Goal: Task Accomplishment & Management: Complete application form

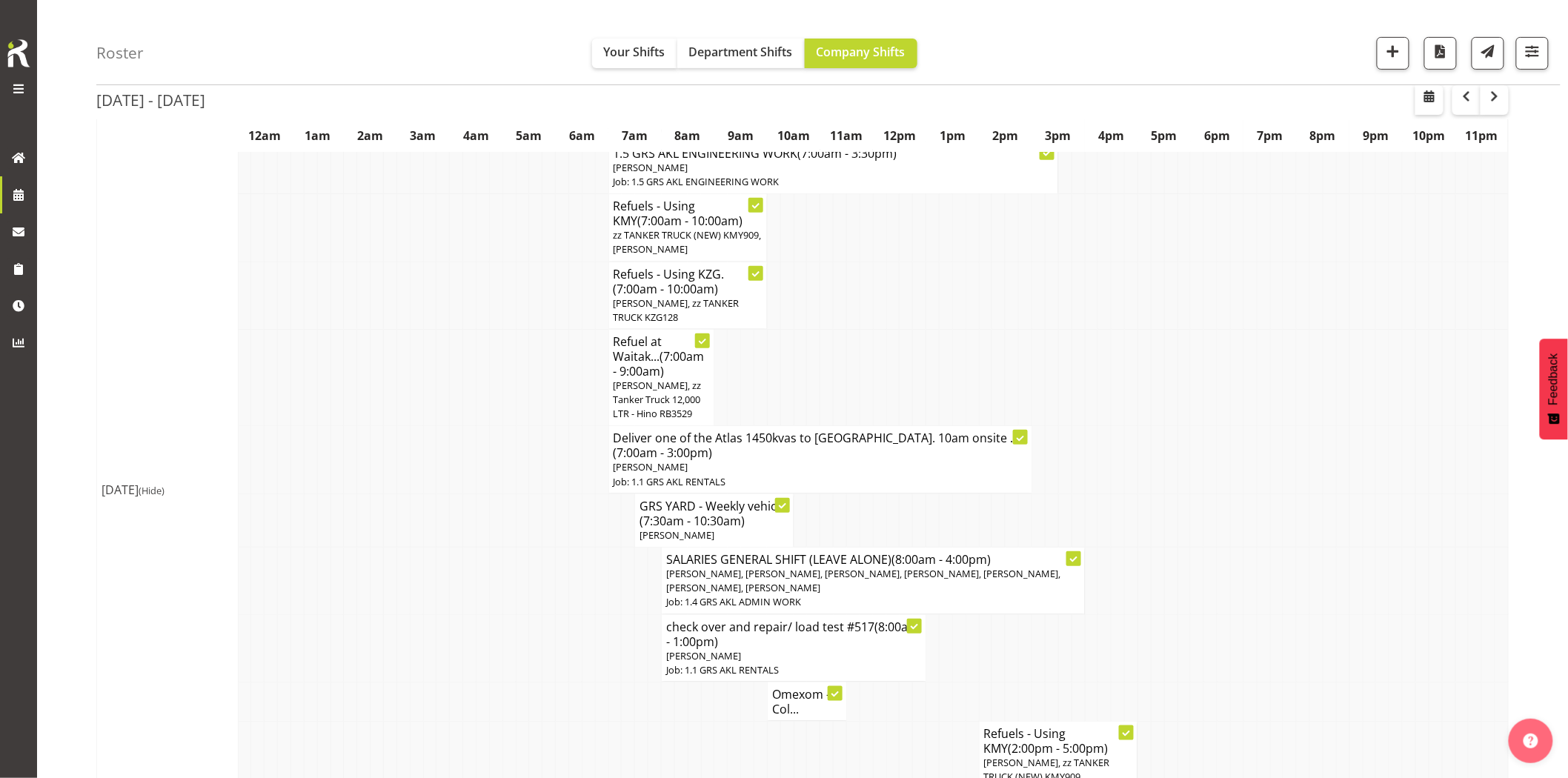
scroll to position [165, 0]
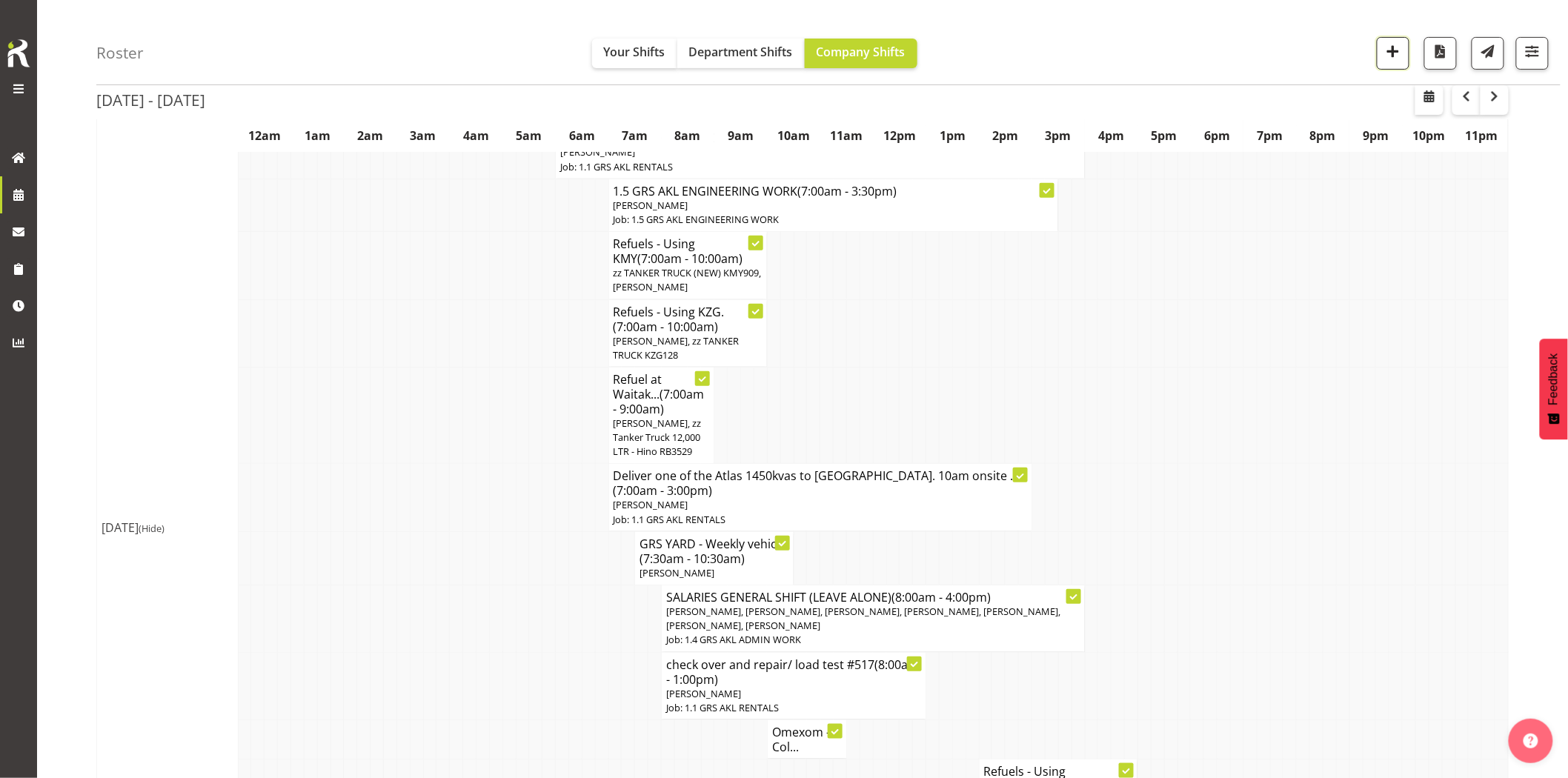
click at [1383, 52] on span "button" at bounding box center [1392, 51] width 19 height 19
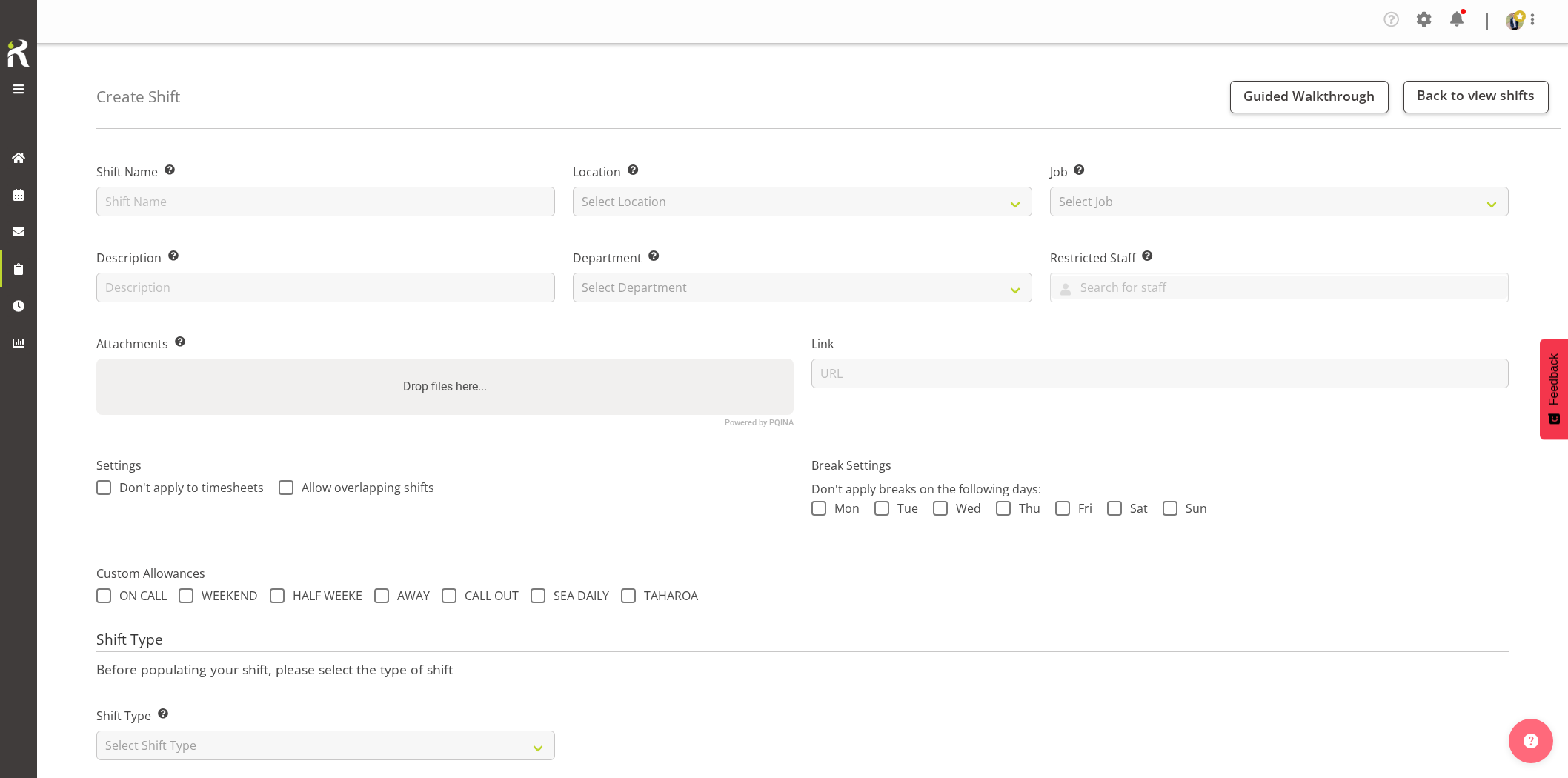
click at [341, 209] on input "text" at bounding box center [325, 201] width 458 height 30
type input "Omexom - Collect the left over fencing from Wookey Ln, [PERSON_NAME]. Anytime."
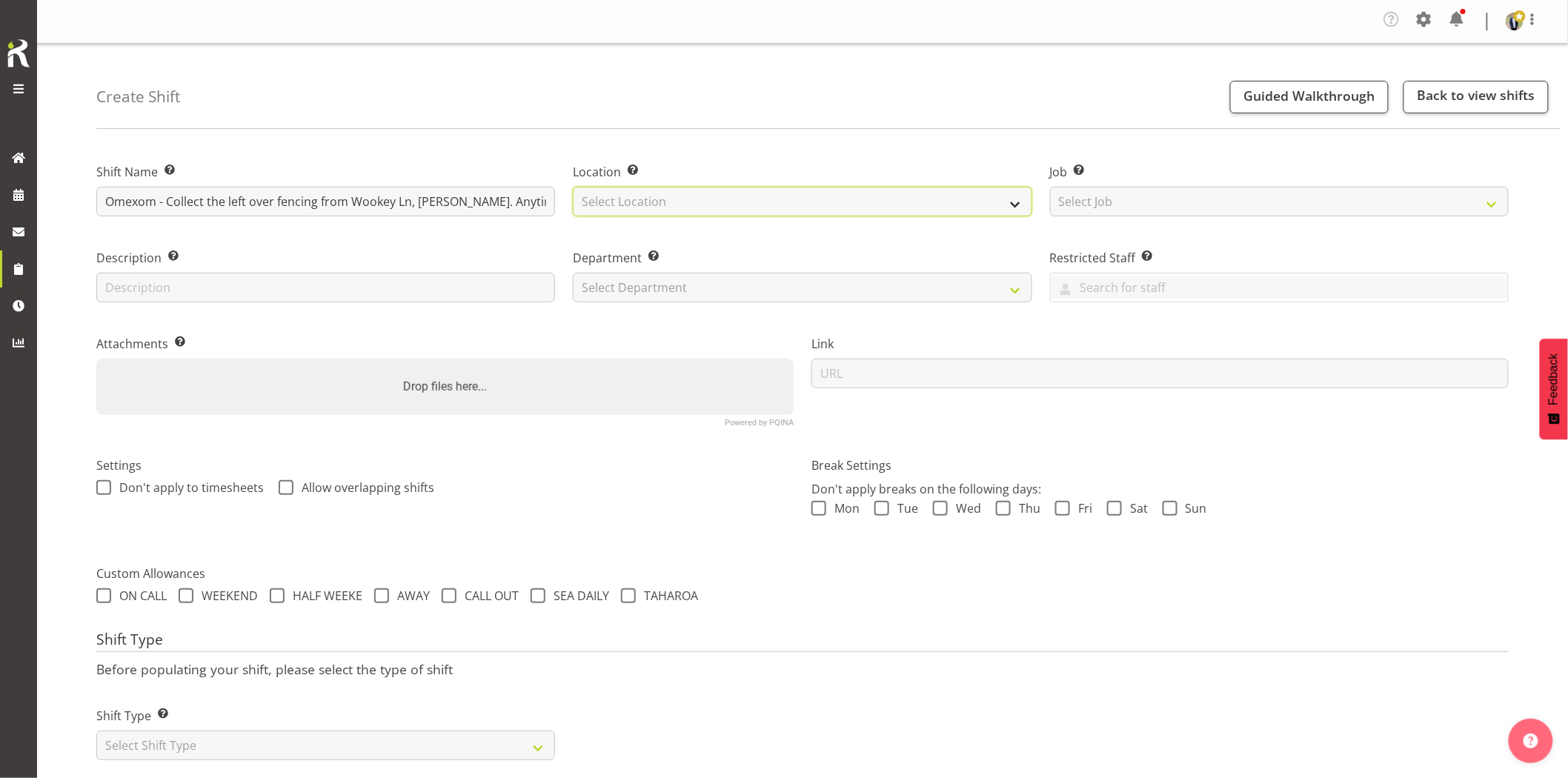
click at [728, 205] on select "Select Location [GEOGRAPHIC_DATA] [GEOGRAPHIC_DATA] GRS [GEOGRAPHIC_DATA] [GEOG…" at bounding box center [802, 201] width 458 height 30
select select "28"
click at [573, 187] on select "Select Location GRS Auckland GRS Hastings GRS Tauranga" at bounding box center [802, 201] width 458 height 30
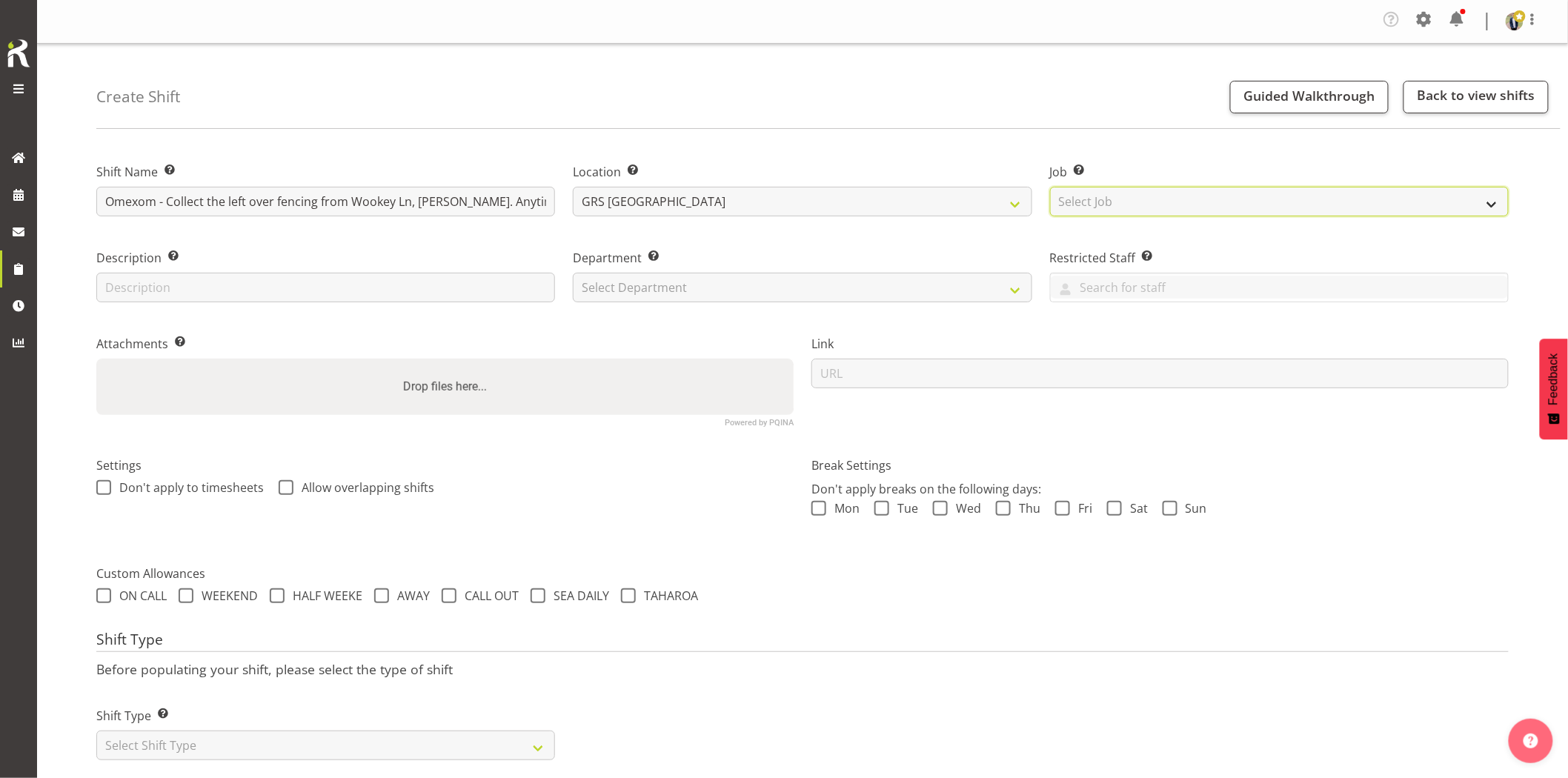
click at [1204, 204] on select "Select Job Create new job 1.1 GRS AKL RENTALS 1.1 GRS AKL RENTALS AC 1.1 GRS AK…" at bounding box center [1278, 201] width 458 height 30
select select "7504"
click at [1050, 187] on select "Select Job Create new job 1.1 GRS AKL RENTALS 1.1 GRS AKL RENTALS AC 1.1 GRS AK…" at bounding box center [1278, 201] width 458 height 30
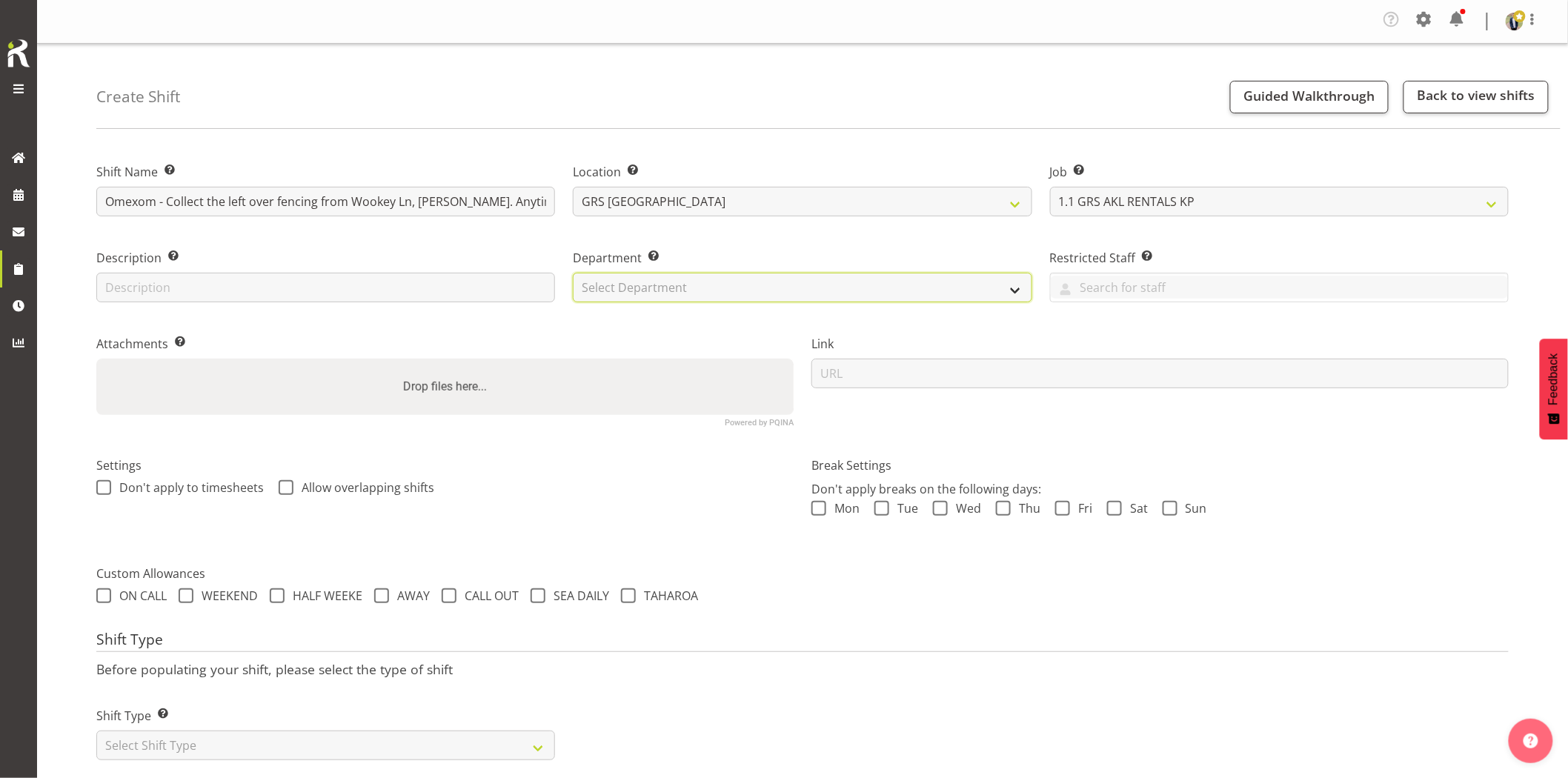
click at [794, 293] on select "Select Department GRS HIRE AKL GRS HIRE AKL GRS HIRE TGA GRS HIRE HST GRS SALES…" at bounding box center [802, 287] width 458 height 30
select select "20"
click at [573, 272] on select "Select Department GRS HIRE AKL GRS HIRE AKL GRS HIRE TGA GRS HIRE HST GRS SALES…" at bounding box center [802, 287] width 458 height 30
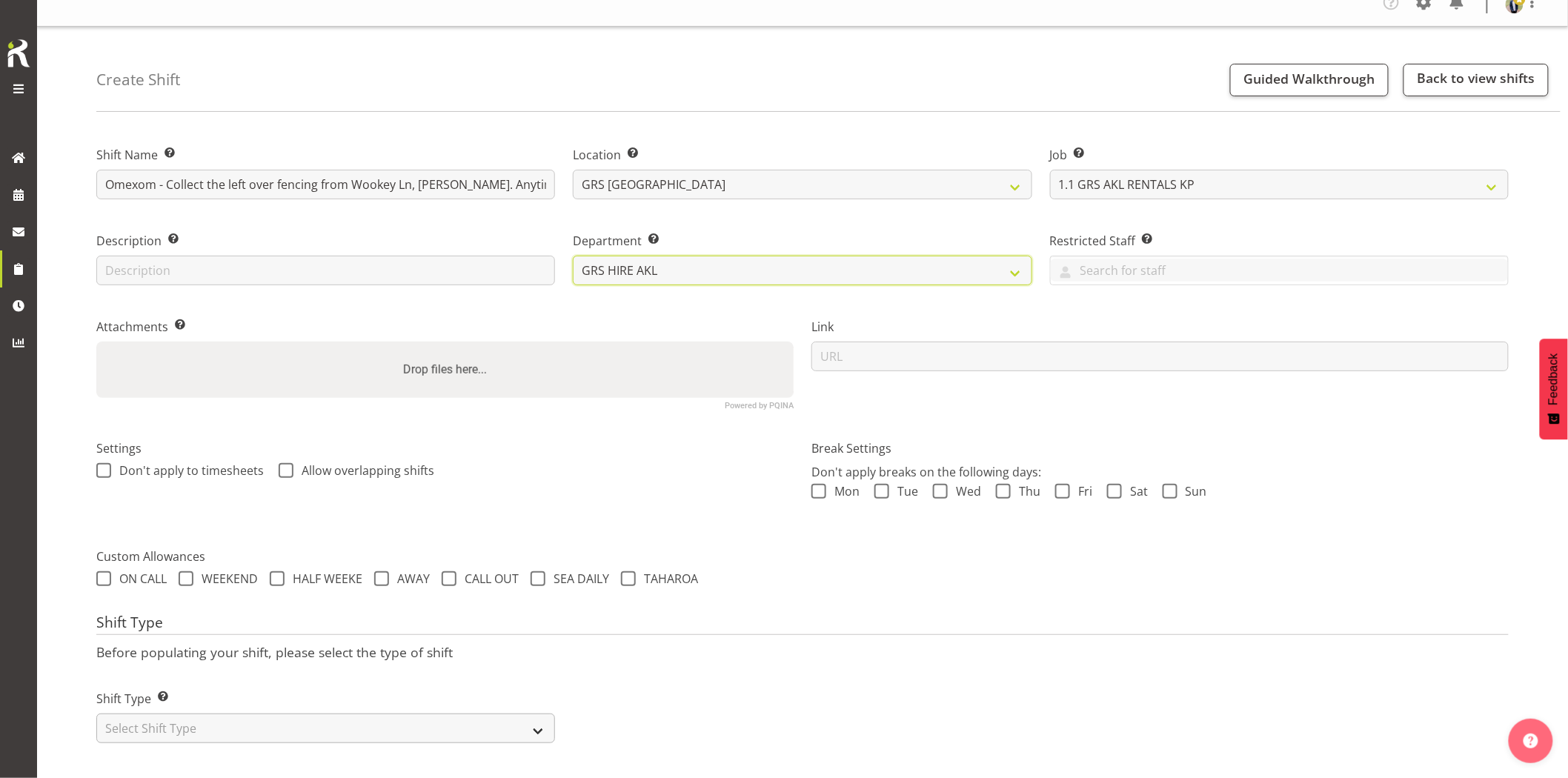
scroll to position [30, 0]
click at [403, 721] on select "Select Shift Type One Off Shift Recurring Shift Rotating Shift" at bounding box center [325, 728] width 458 height 30
select select "one_off"
click at [97, 713] on select "Select Shift Type One Off Shift Recurring Shift Rotating Shift" at bounding box center [325, 728] width 458 height 30
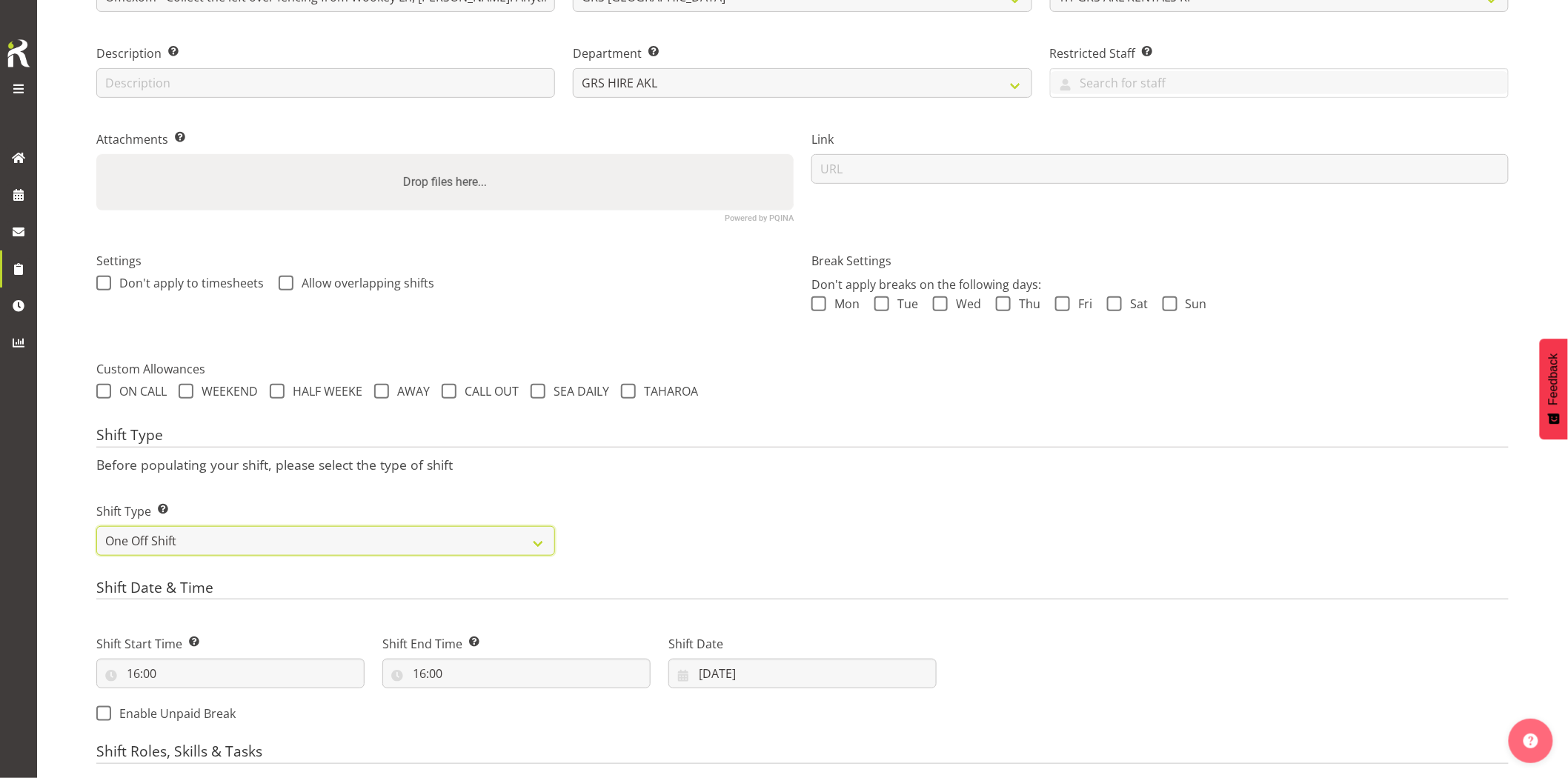
scroll to position [276, 0]
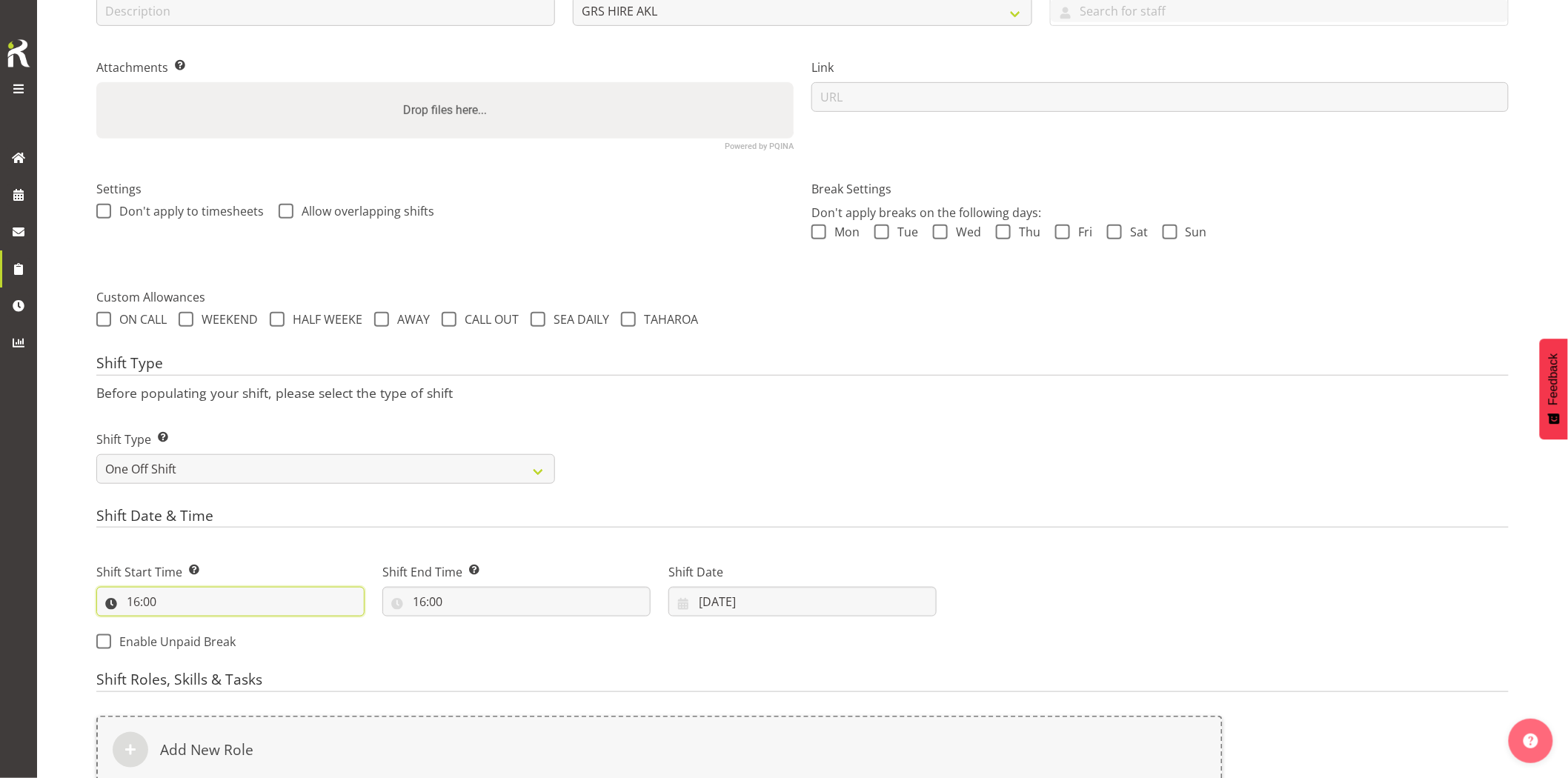
click at [227, 606] on input "16:00" at bounding box center [231, 601] width 268 height 30
click at [192, 640] on select "00 01 02 03 04 05 06 07 08 09 10 11 12 13 14 15 16 17 18 19 20 21 22 23" at bounding box center [197, 640] width 34 height 30
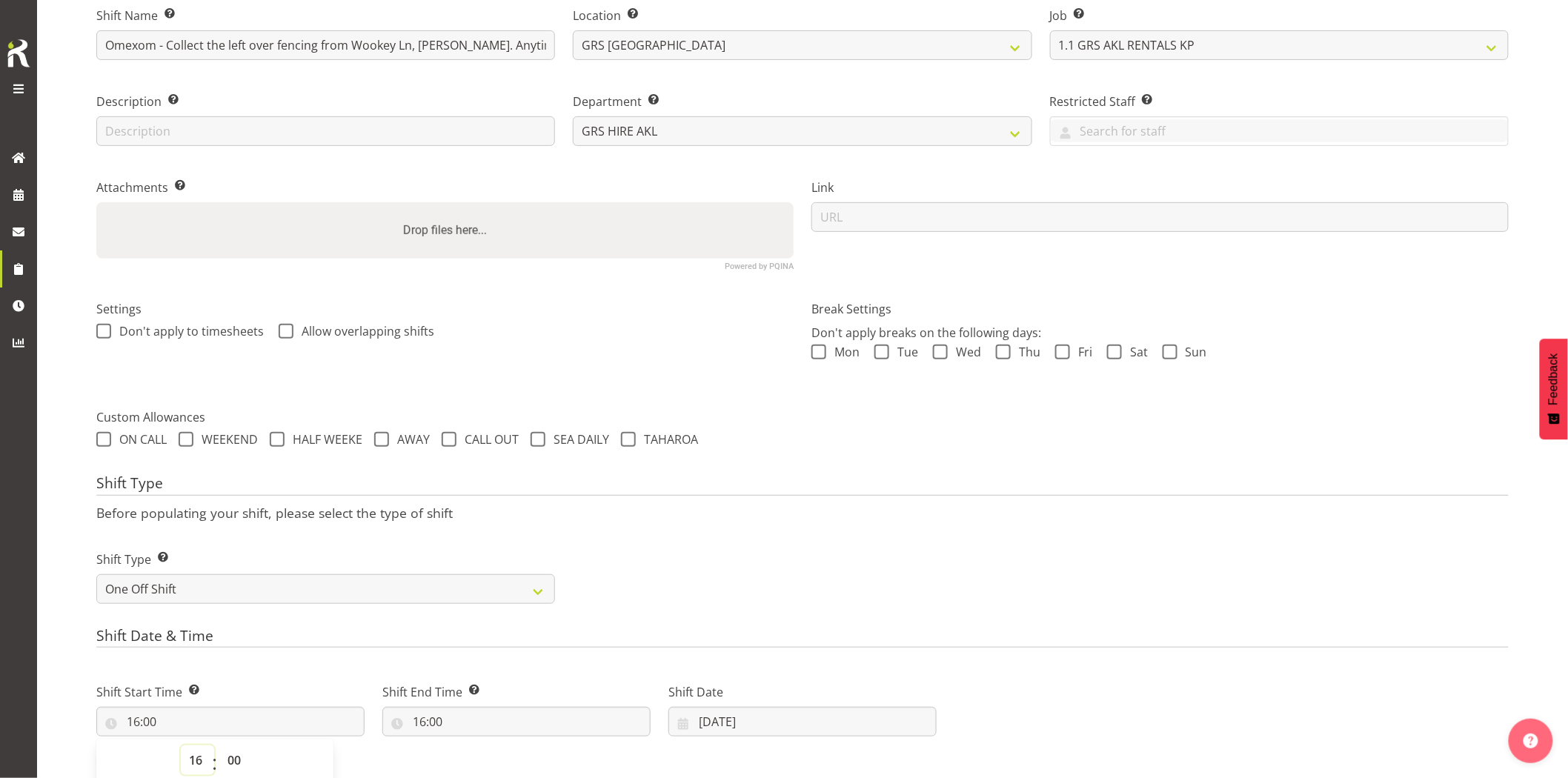
scroll to position [194, 0]
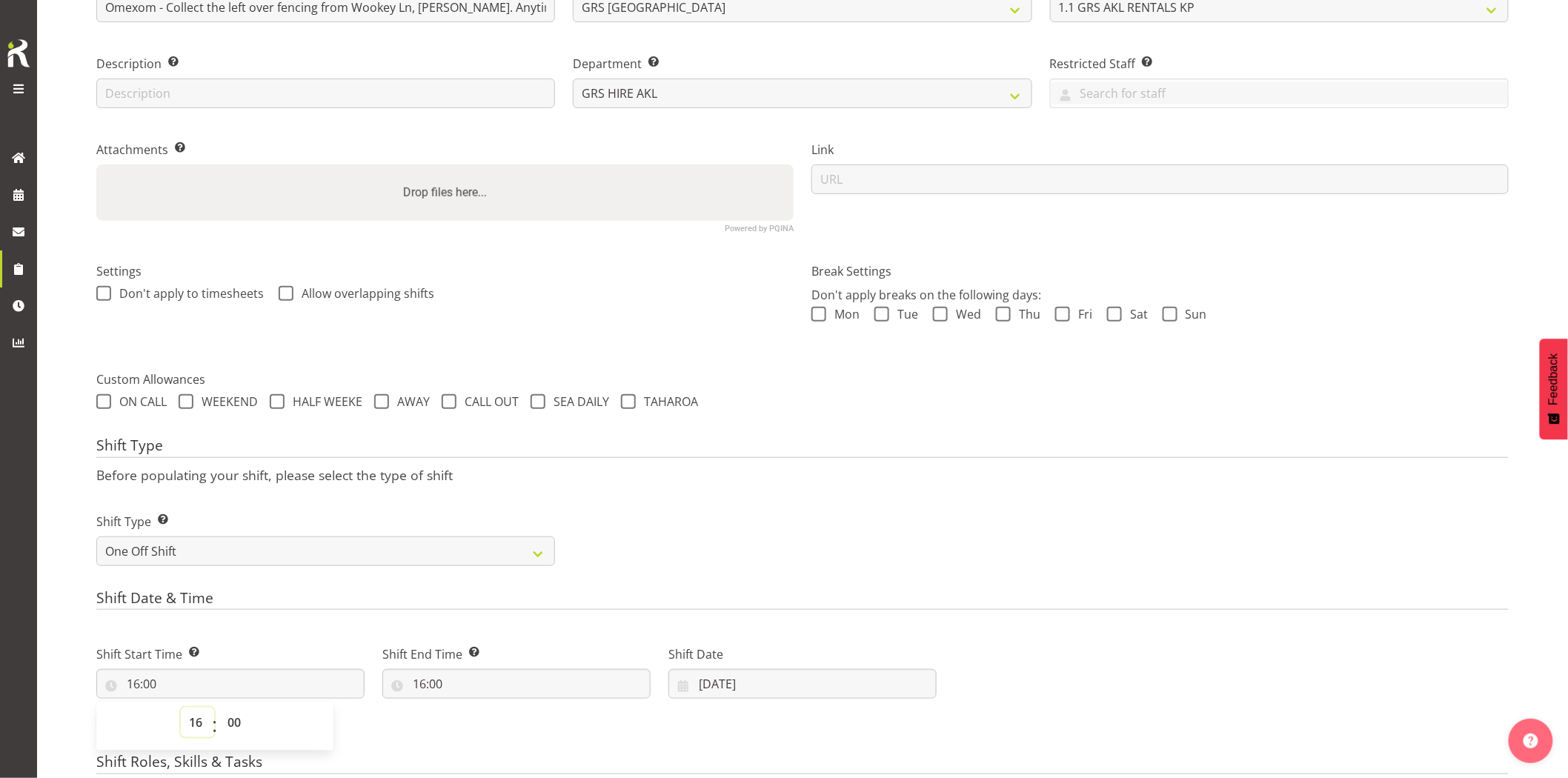
click at [196, 716] on select "00 01 02 03 04 05 06 07 08 09 10 11 12 13 14 15 16 17 18 19 20 21 22 23" at bounding box center [197, 722] width 34 height 30
select select "10"
click at [180, 708] on select "00 01 02 03 04 05 06 07 08 09 10 11 12 13 14 15 16 17 18 19 20 21 22 23" at bounding box center [197, 722] width 34 height 30
type input "10:00"
click at [456, 689] on input "16:00" at bounding box center [517, 683] width 268 height 30
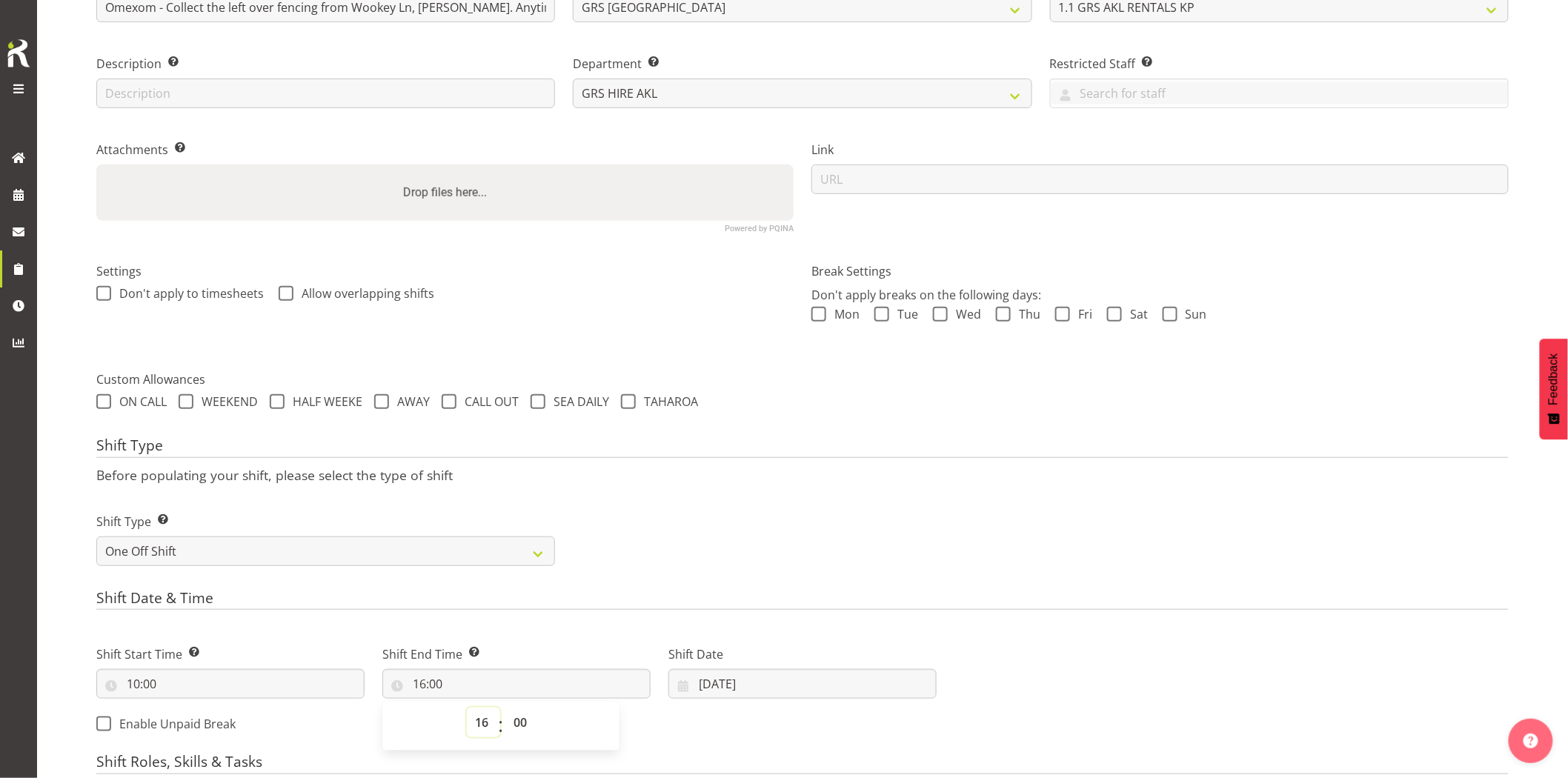
click at [487, 715] on select "00 01 02 03 04 05 06 07 08 09 10 11 12 13 14 15 16 17 18 19 20 21 22 23" at bounding box center [483, 722] width 34 height 30
select select "12"
click at [466, 708] on select "00 01 02 03 04 05 06 07 08 09 10 11 12 13 14 15 16 17 18 19 20 21 22 23" at bounding box center [483, 722] width 34 height 30
type input "12:00"
click at [765, 681] on input "29/08/2025" at bounding box center [803, 683] width 268 height 30
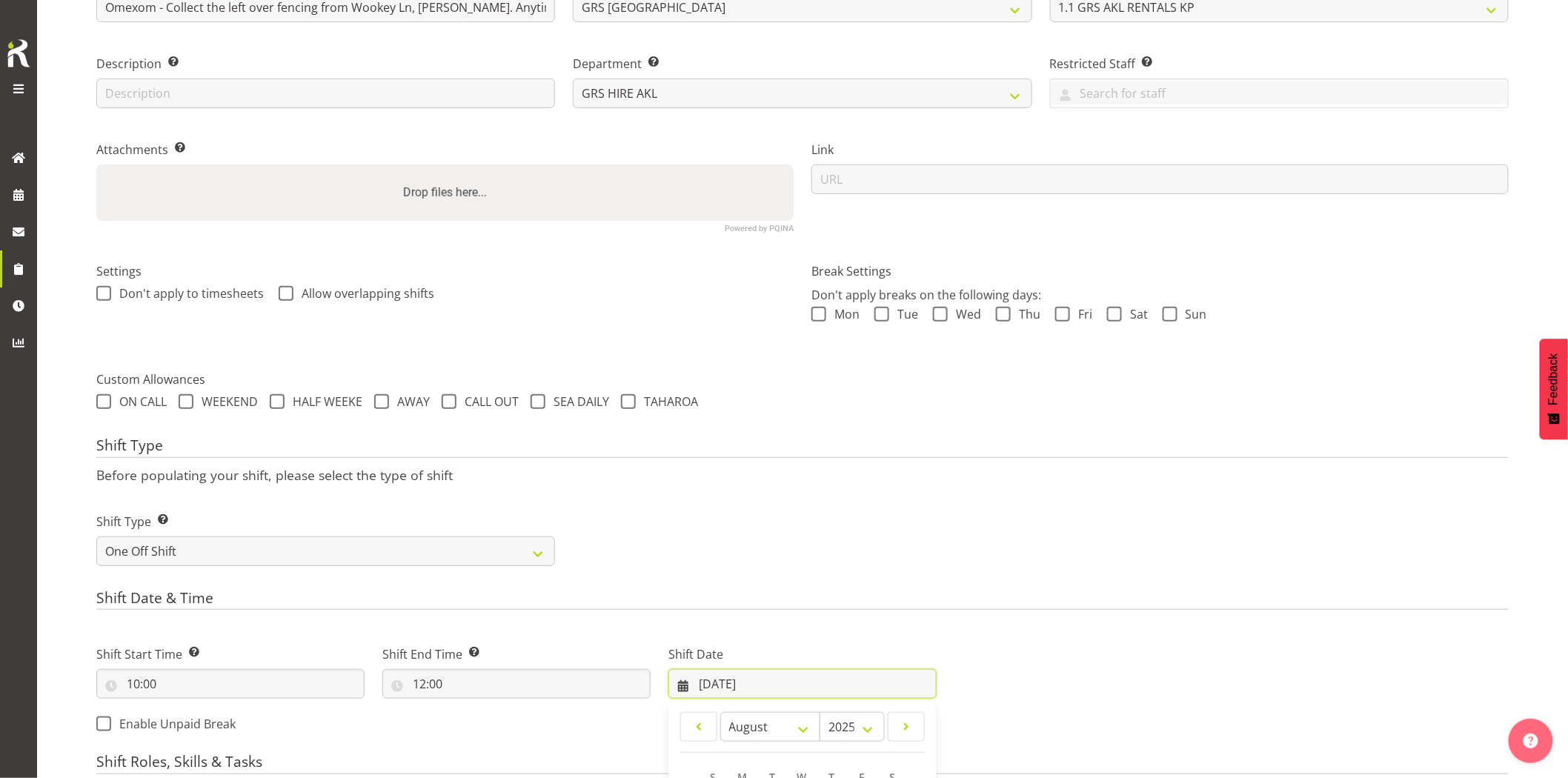
scroll to position [441, 0]
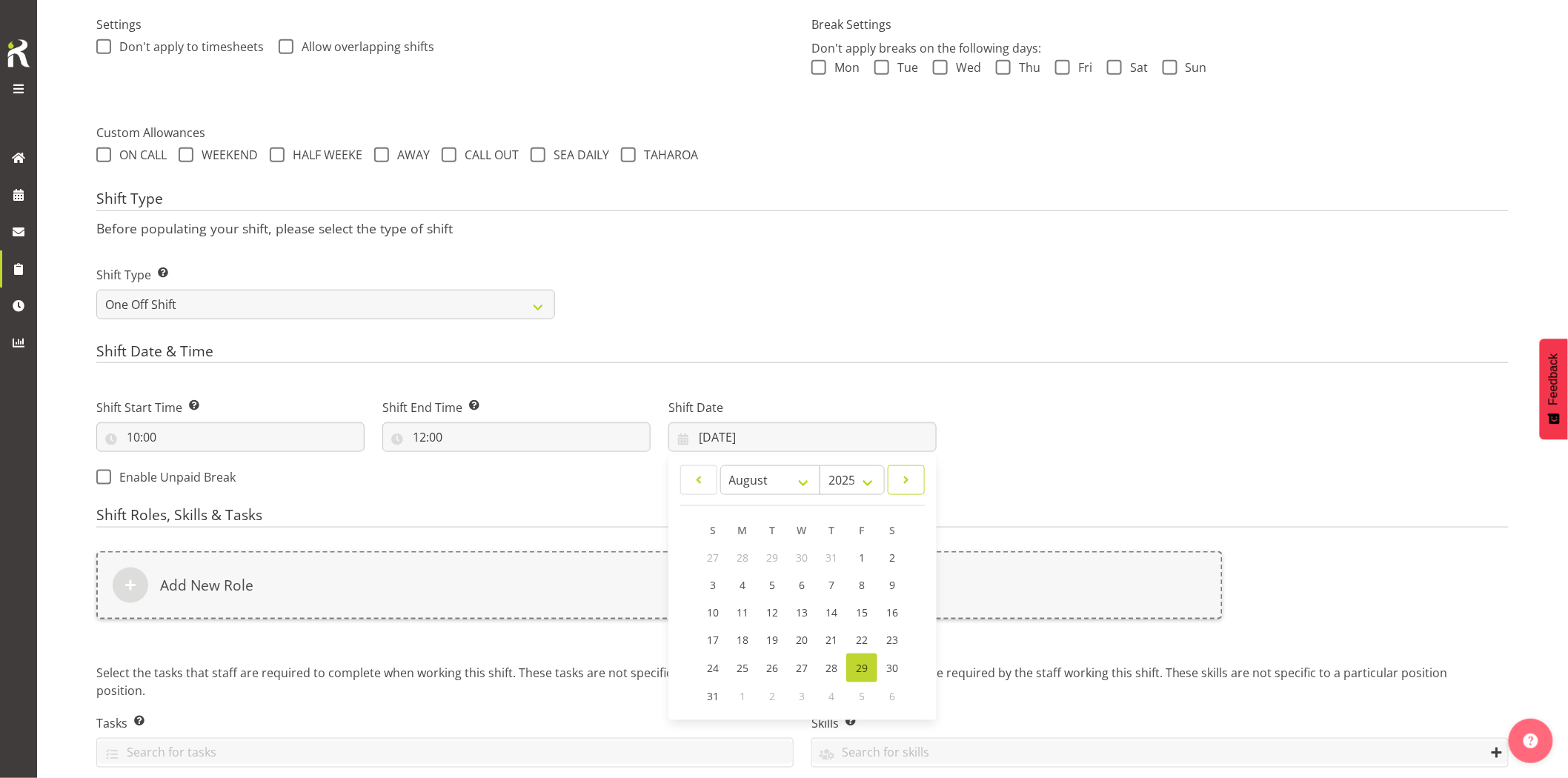
click at [907, 486] on span at bounding box center [907, 480] width 18 height 18
select select "8"
click at [751, 559] on link "1" at bounding box center [743, 558] width 30 height 27
type input "01/09/2025"
click at [743, 583] on div "Add New Role" at bounding box center [660, 585] width 1126 height 68
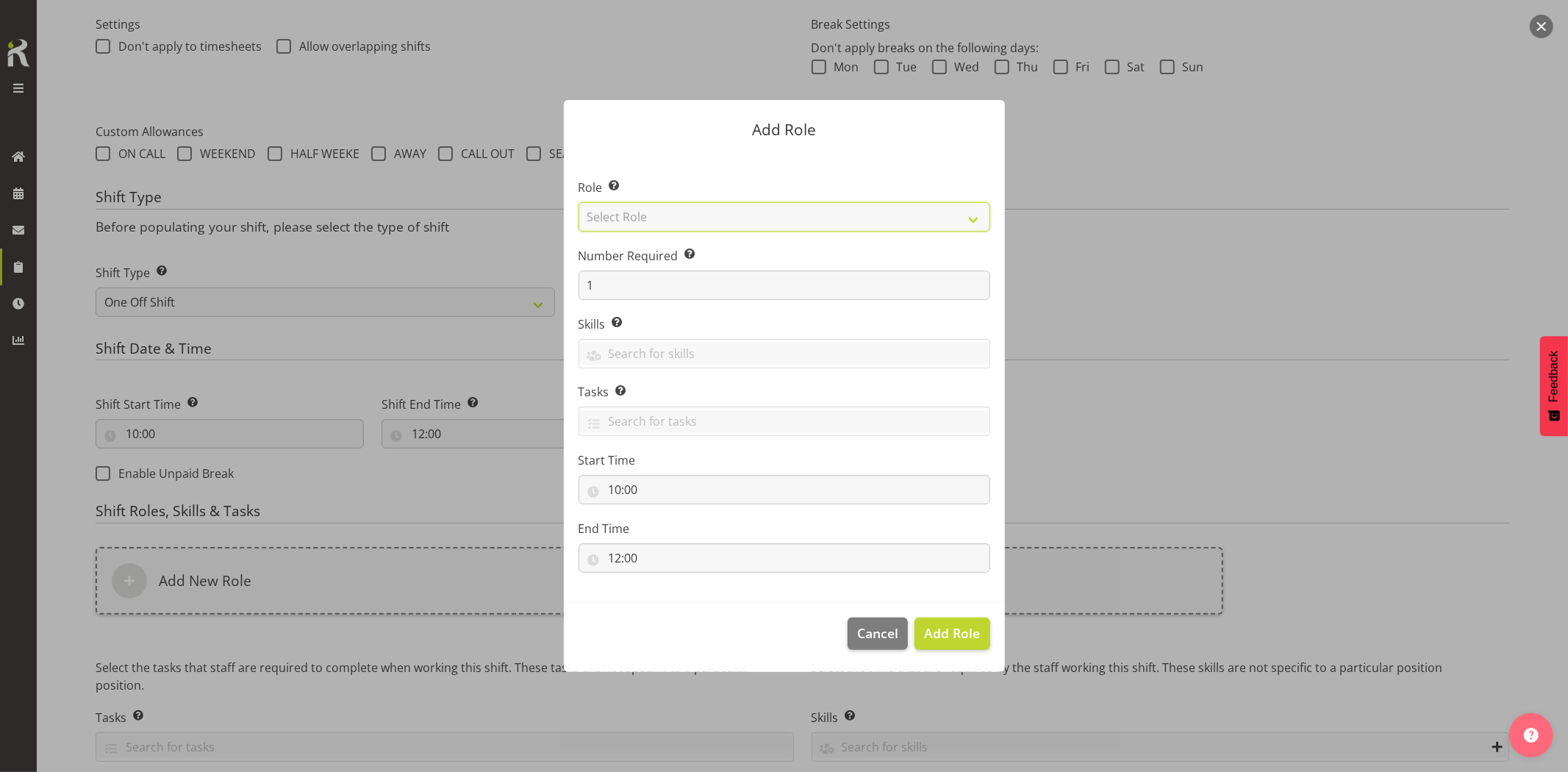
drag, startPoint x: 621, startPoint y: 219, endPoint x: 638, endPoint y: 231, distance: 20.8
click at [621, 219] on select "Select Role Account Manager Electrician Engineering GM HSEQ manager MECH Mechan…" at bounding box center [784, 217] width 411 height 30
select select "20"
click at [578, 202] on select "Select Role Account Manager Electrician Engineering GM HSEQ manager MECH Mechan…" at bounding box center [784, 217] width 411 height 30
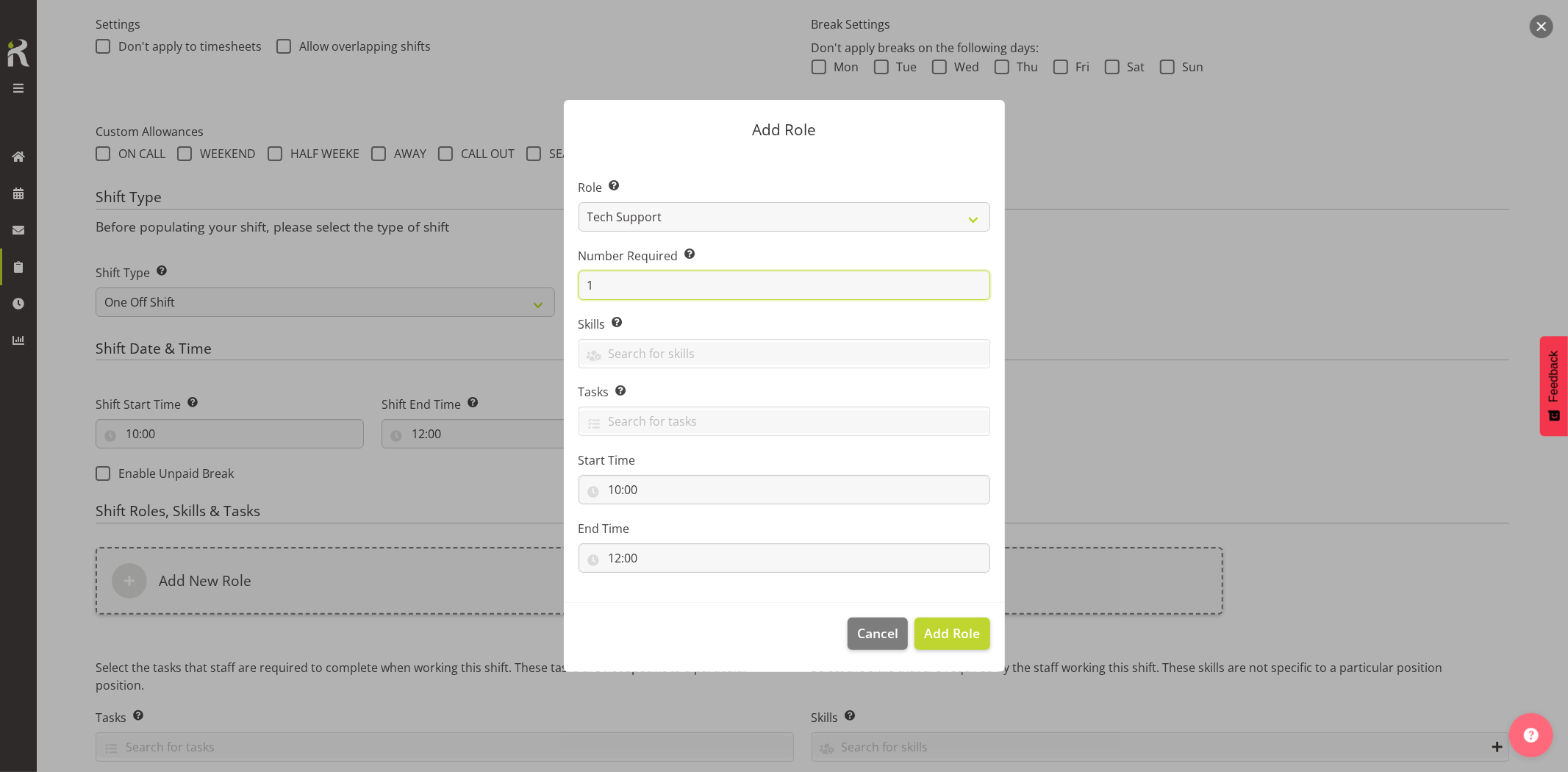
drag, startPoint x: 618, startPoint y: 283, endPoint x: 546, endPoint y: 287, distance: 72.1
click at [559, 287] on div "Add Role Role Select the role you wish to add to the shift. Account Manager Ele…" at bounding box center [784, 385] width 471 height 645
type input "2"
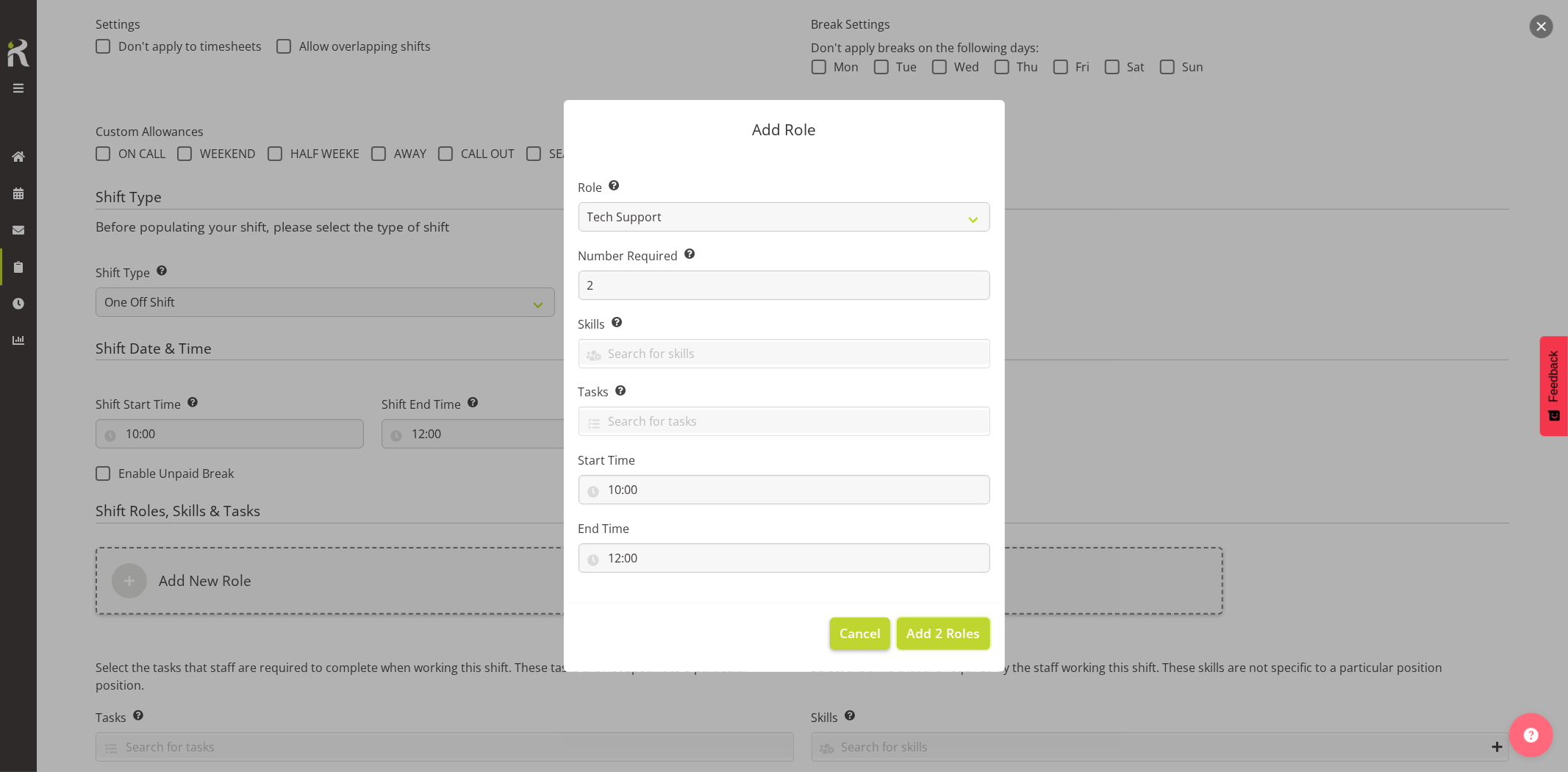
drag, startPoint x: 929, startPoint y: 635, endPoint x: 838, endPoint y: 638, distance: 91.0
click at [929, 635] on span "Add 2 Roles" at bounding box center [943, 633] width 73 height 18
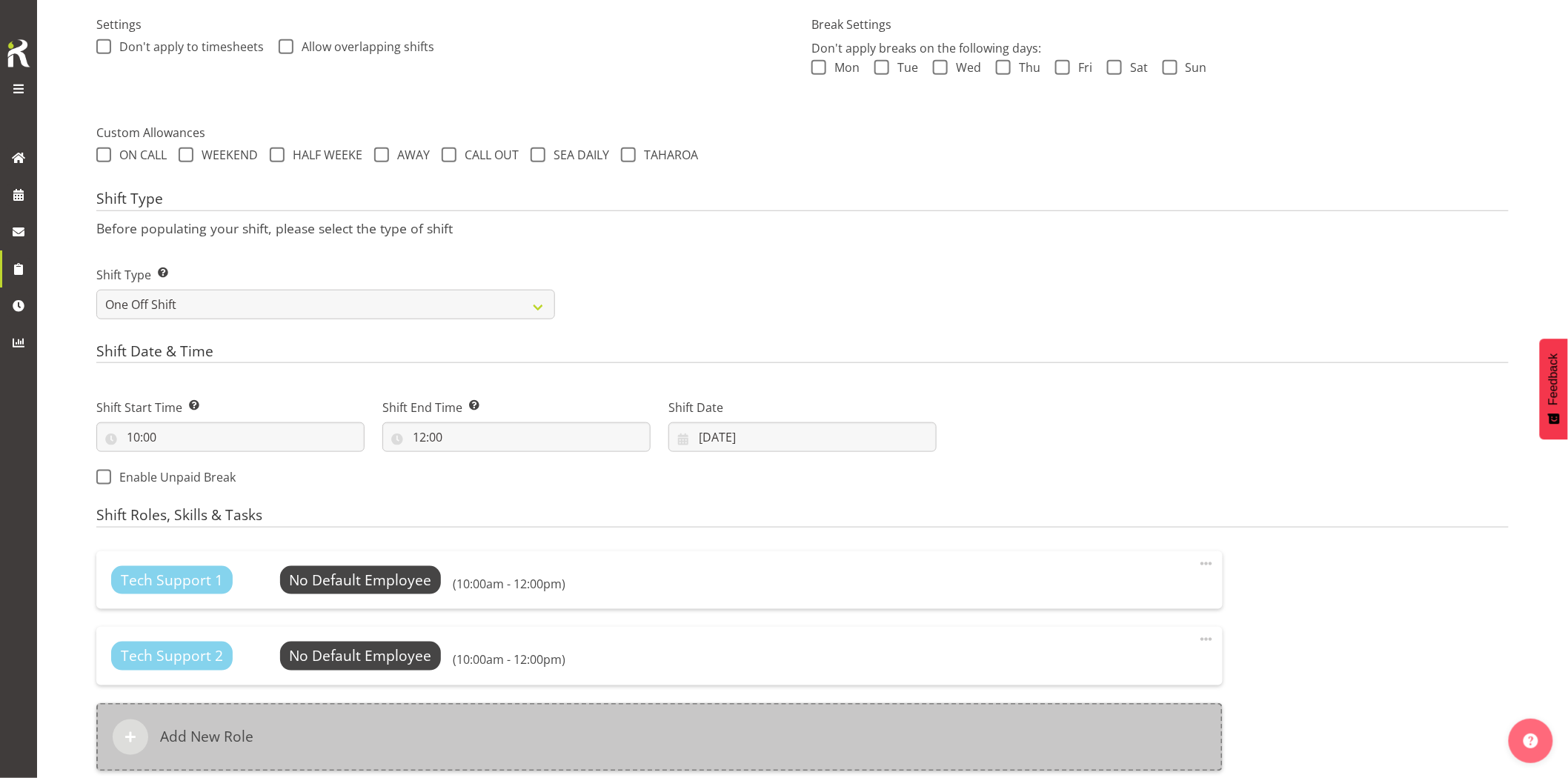
click at [630, 732] on div "Add New Role" at bounding box center [660, 737] width 1126 height 68
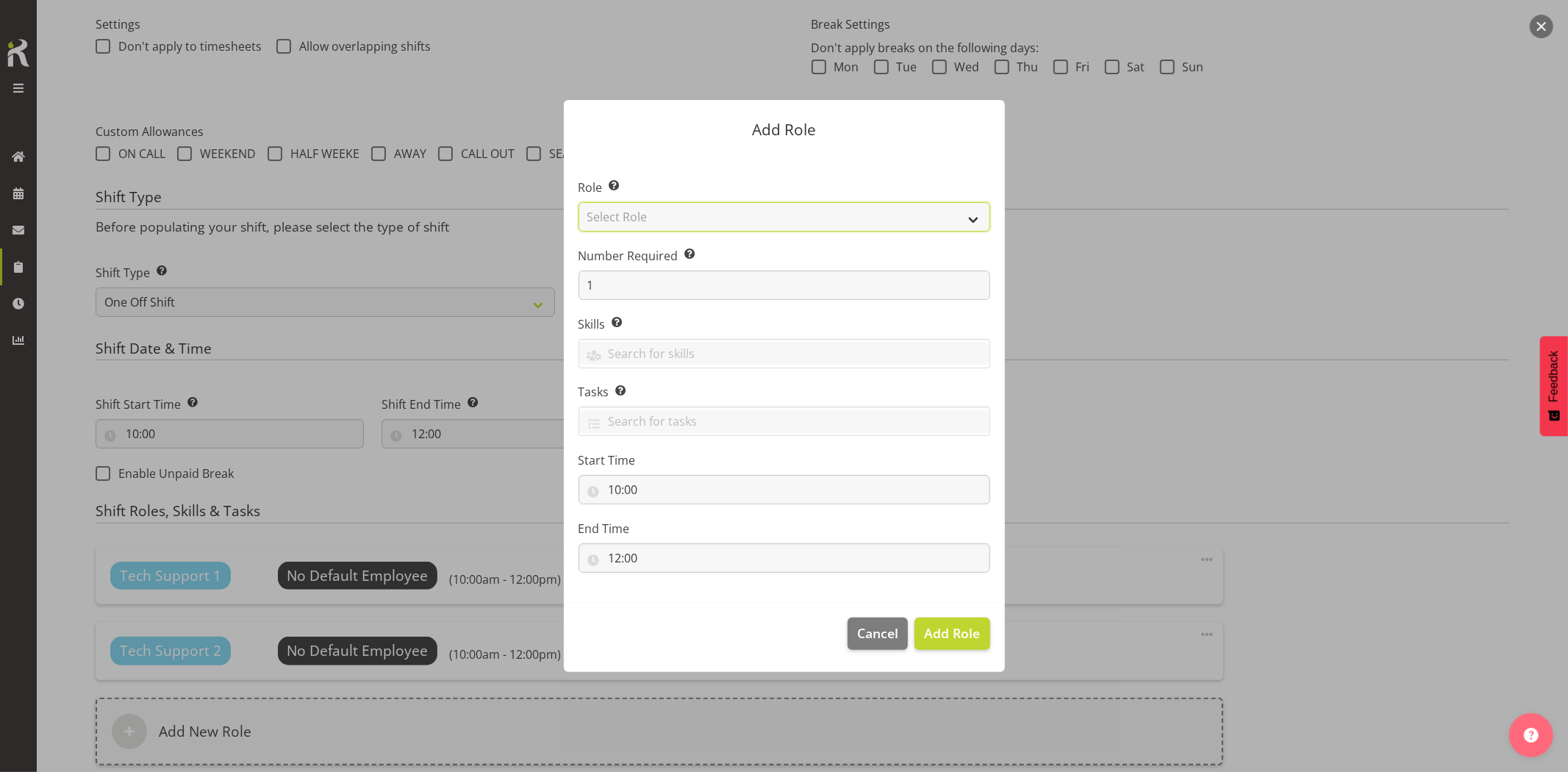
click at [624, 219] on select "Select Role Account Manager Electrician Engineering GM HSEQ manager MECH Mechan…" at bounding box center [784, 217] width 411 height 30
select select "27"
click at [578, 202] on select "Select Role Account Manager Electrician Engineering GM HSEQ manager MECH Mechan…" at bounding box center [784, 217] width 411 height 30
click at [938, 631] on span "Add Role" at bounding box center [952, 633] width 56 height 18
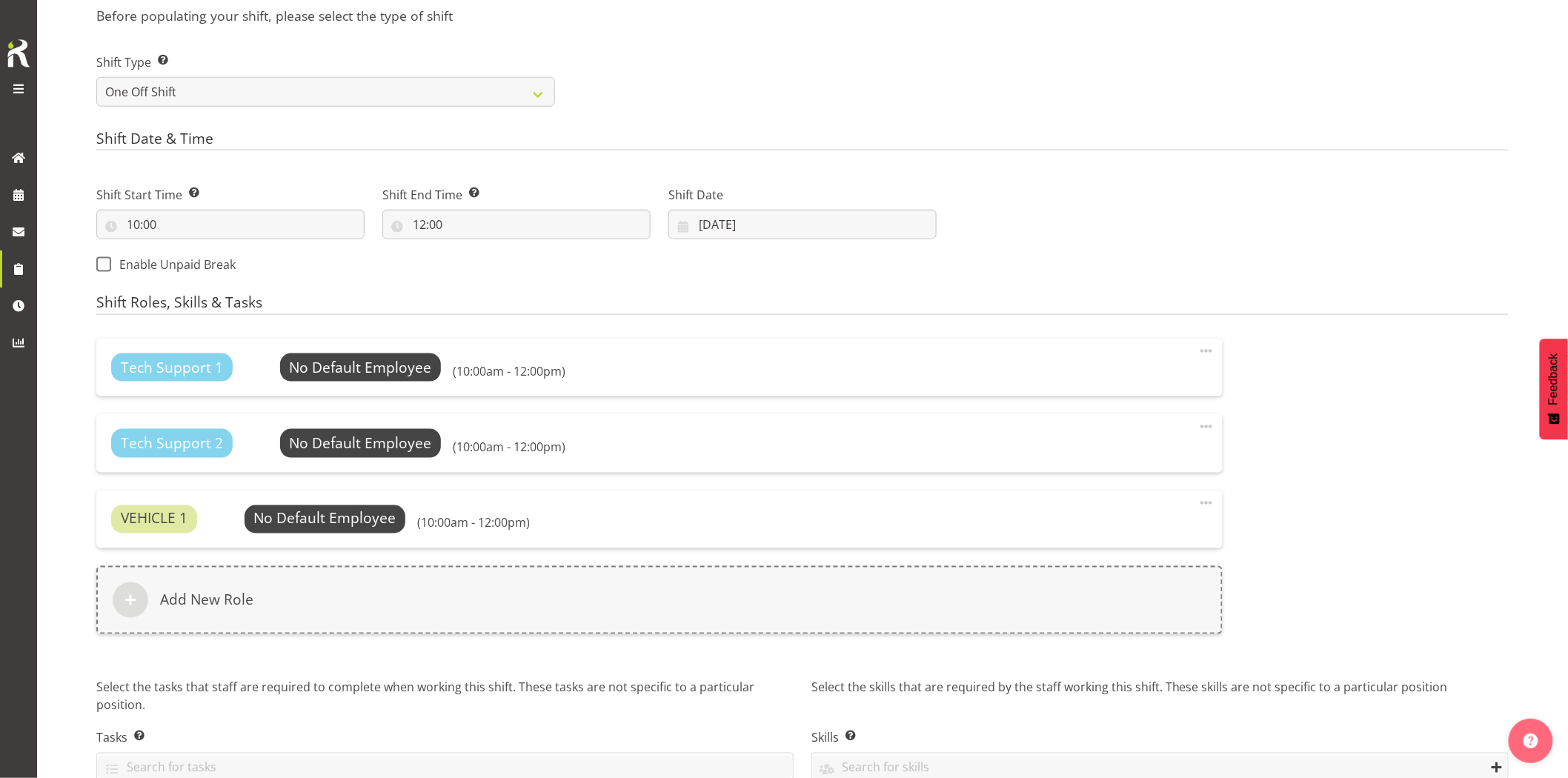
scroll to position [732, 0]
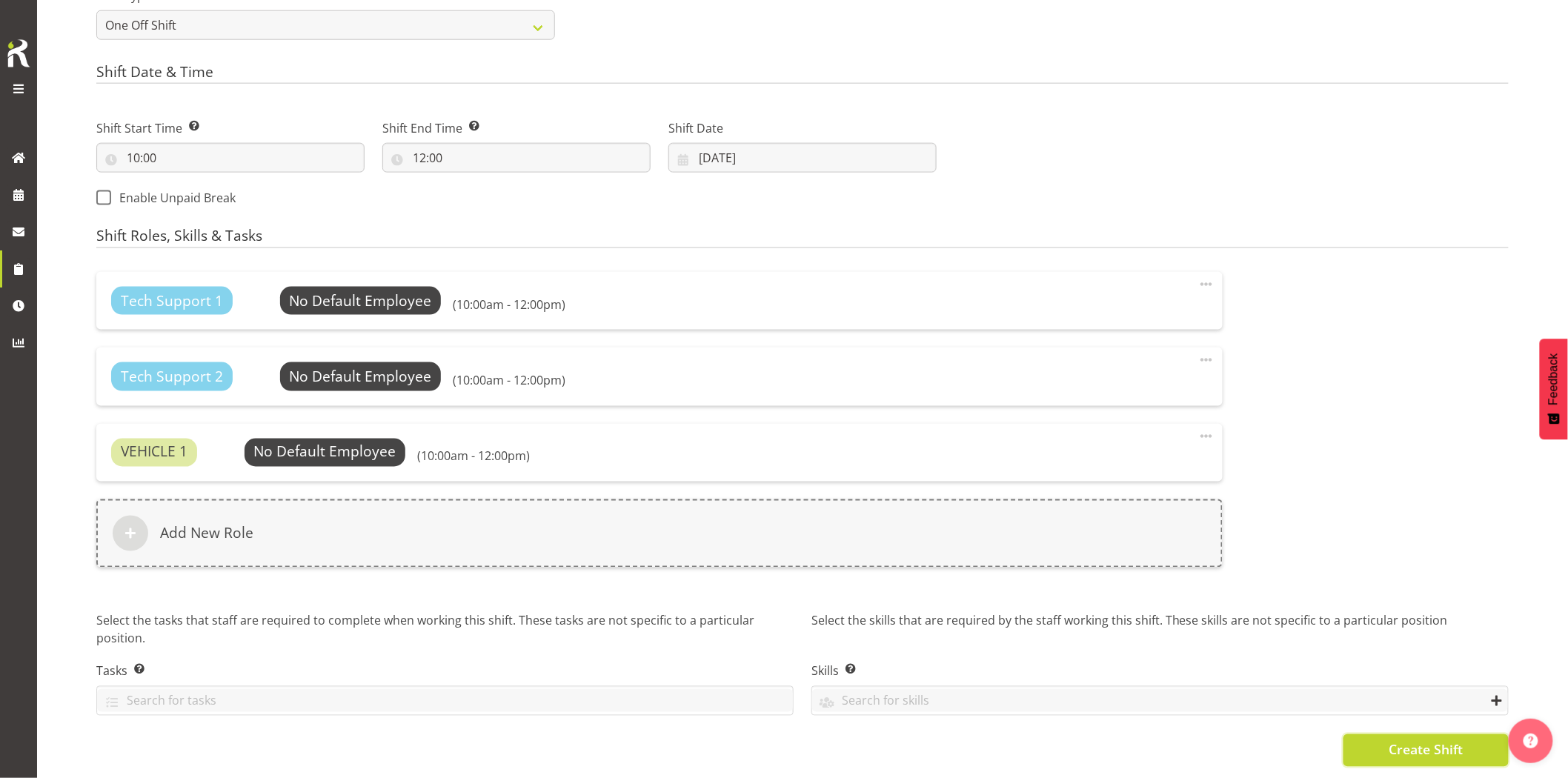
click at [1456, 740] on span "Create Shift" at bounding box center [1425, 749] width 74 height 19
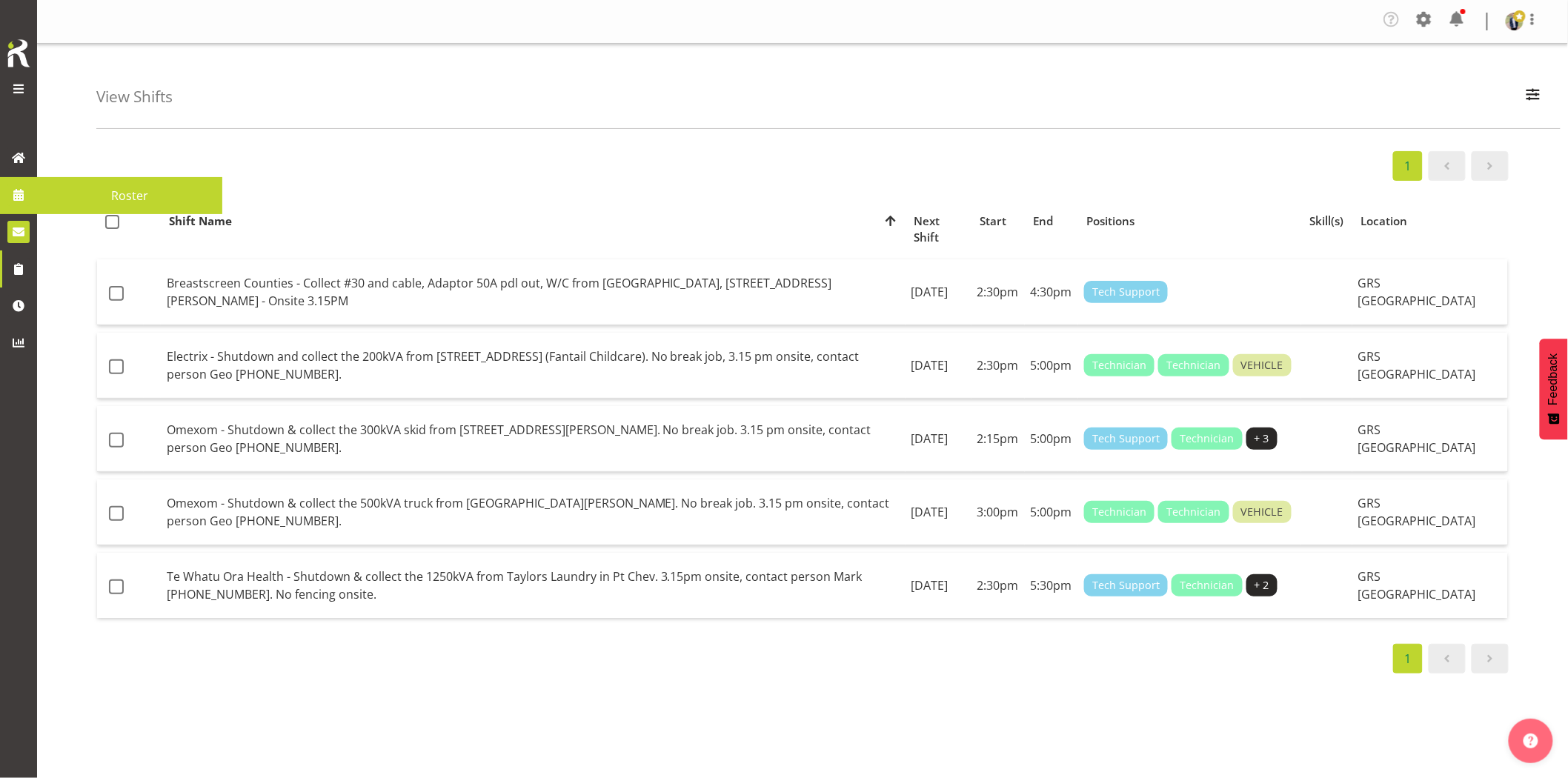
click at [22, 201] on span at bounding box center [18, 195] width 22 height 22
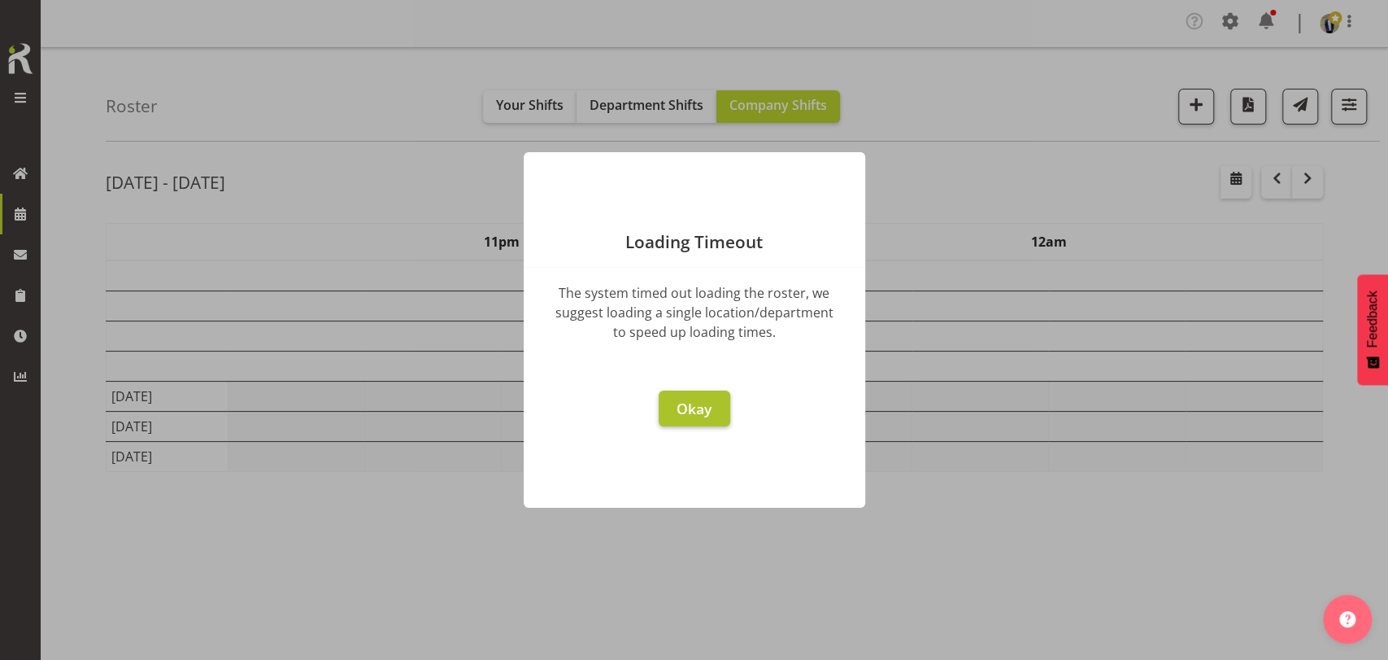
click at [677, 413] on span "Okay" at bounding box center [694, 409] width 35 height 20
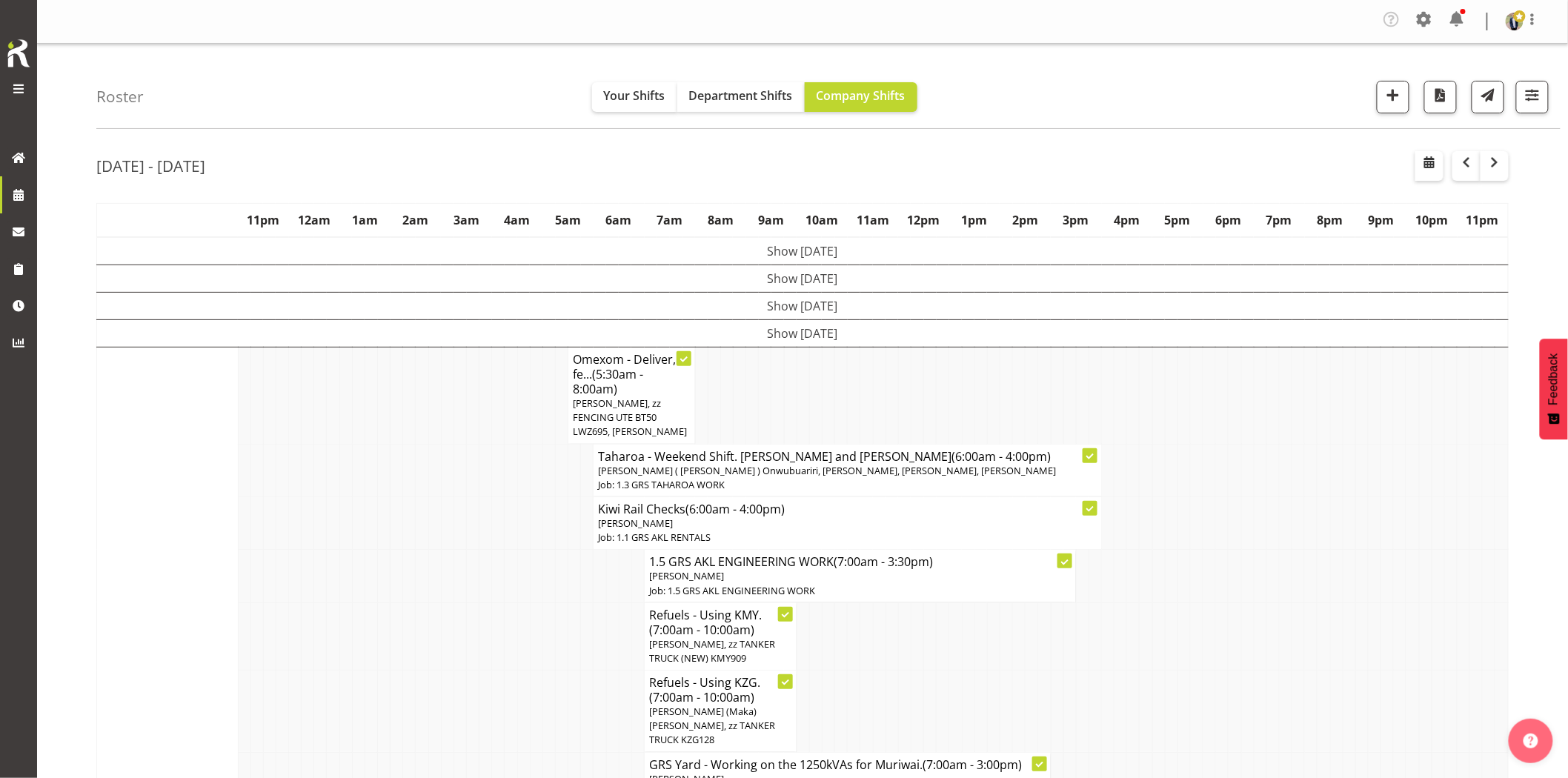
click at [1145, 77] on div "Roster Your Shifts Department Shifts Company Shifts 1 Locations Clear GRS [GEOG…" at bounding box center [828, 87] width 1464 height 86
click at [1143, 80] on div "Roster Your Shifts Department Shifts Company Shifts 1 Locations Clear GRS [GEOG…" at bounding box center [828, 87] width 1464 height 86
